Goal: Information Seeking & Learning: Learn about a topic

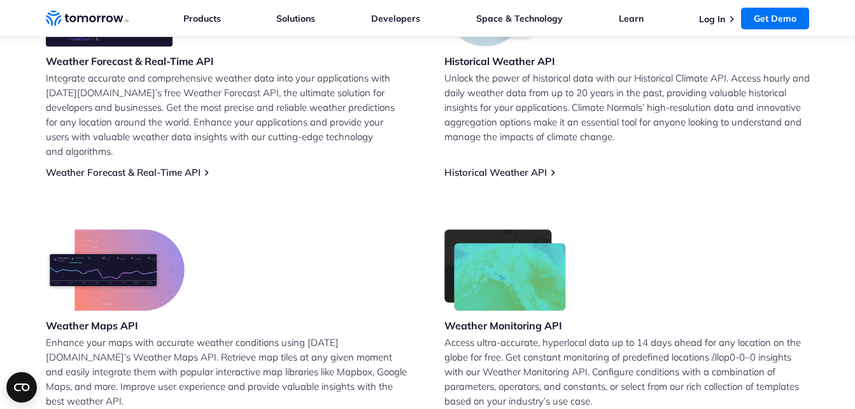
scroll to position [573, 0]
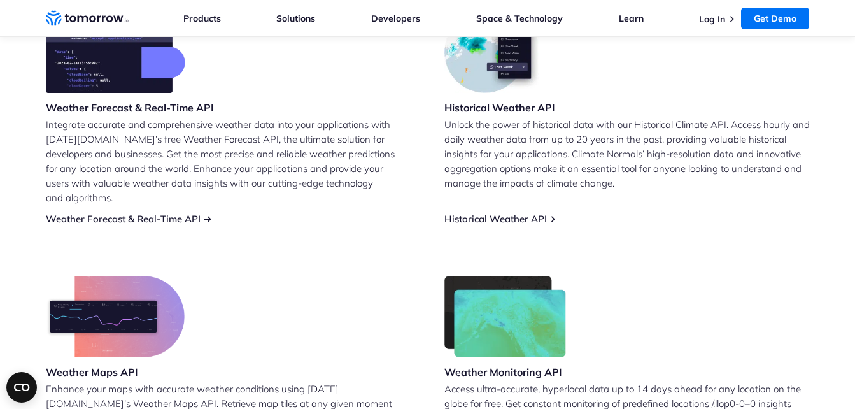
click at [120, 213] on link "Weather Forecast & Real-Time API" at bounding box center [123, 219] width 155 height 12
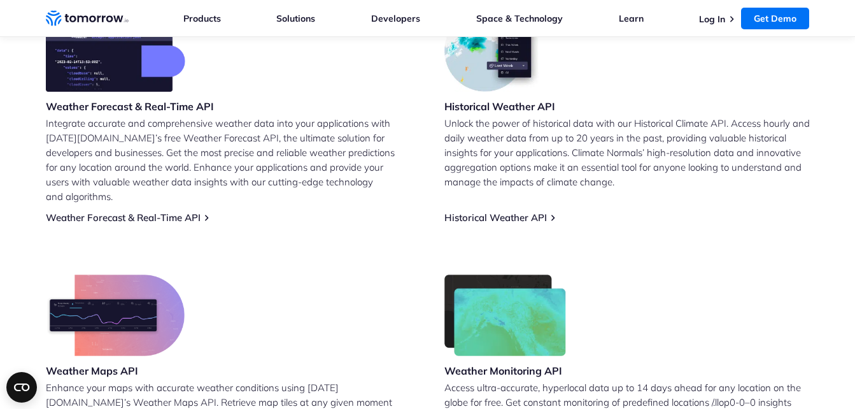
scroll to position [573, 0]
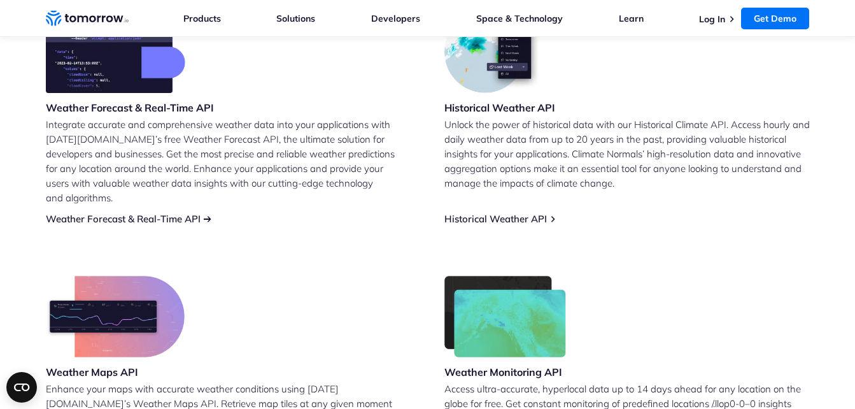
click at [200, 213] on link "Weather Forecast & Real-Time API" at bounding box center [123, 219] width 155 height 12
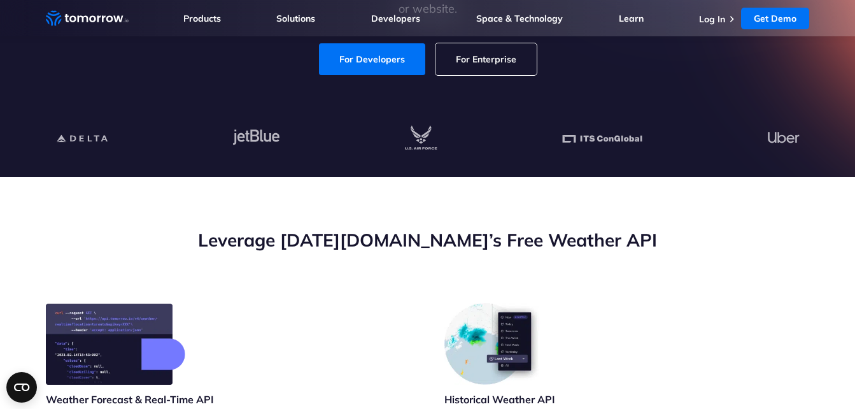
scroll to position [127, 0]
